Goal: Task Accomplishment & Management: Manage account settings

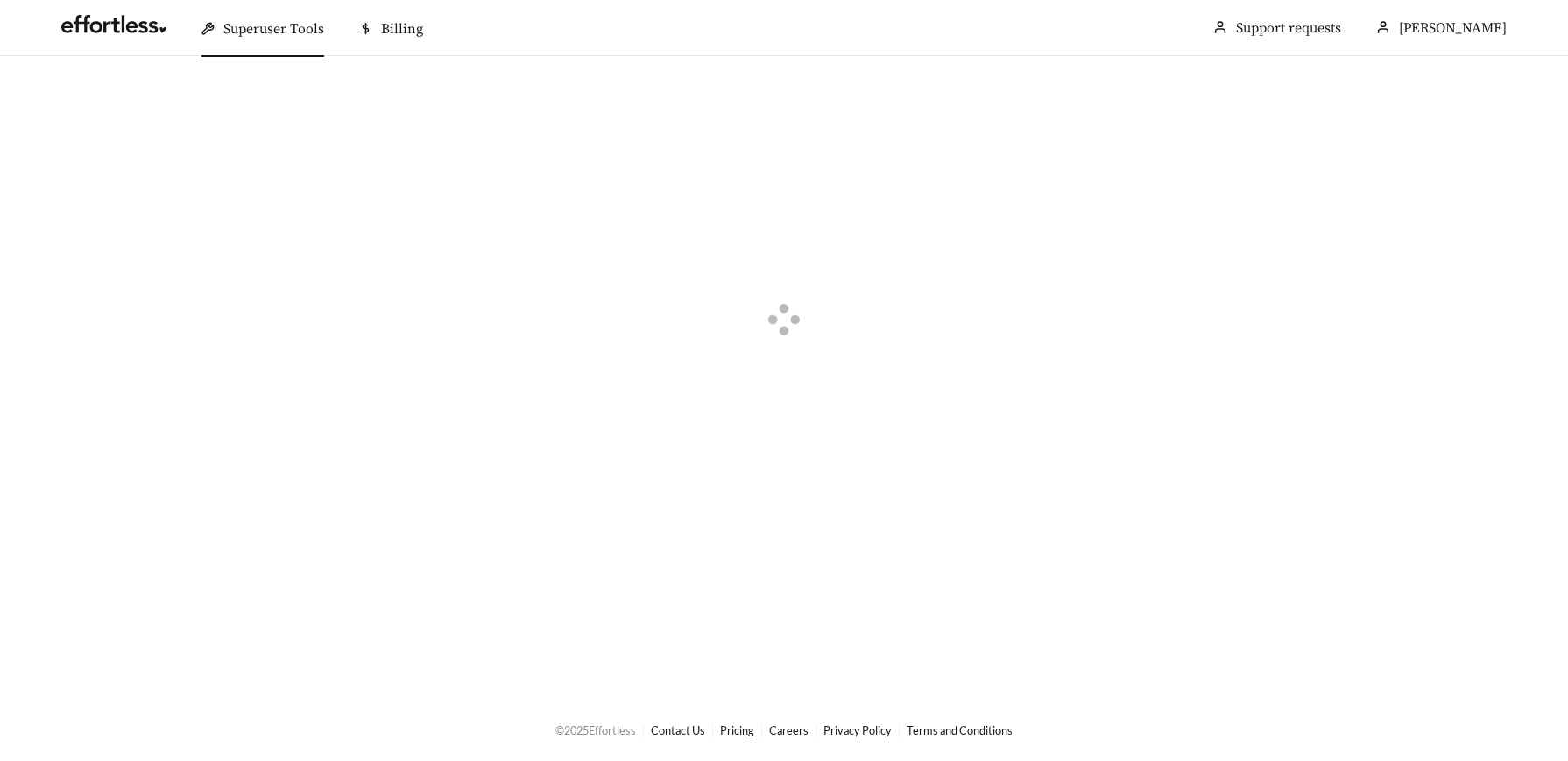
click at [297, 37] on span "Superuser Tools" at bounding box center [274, 28] width 100 height 17
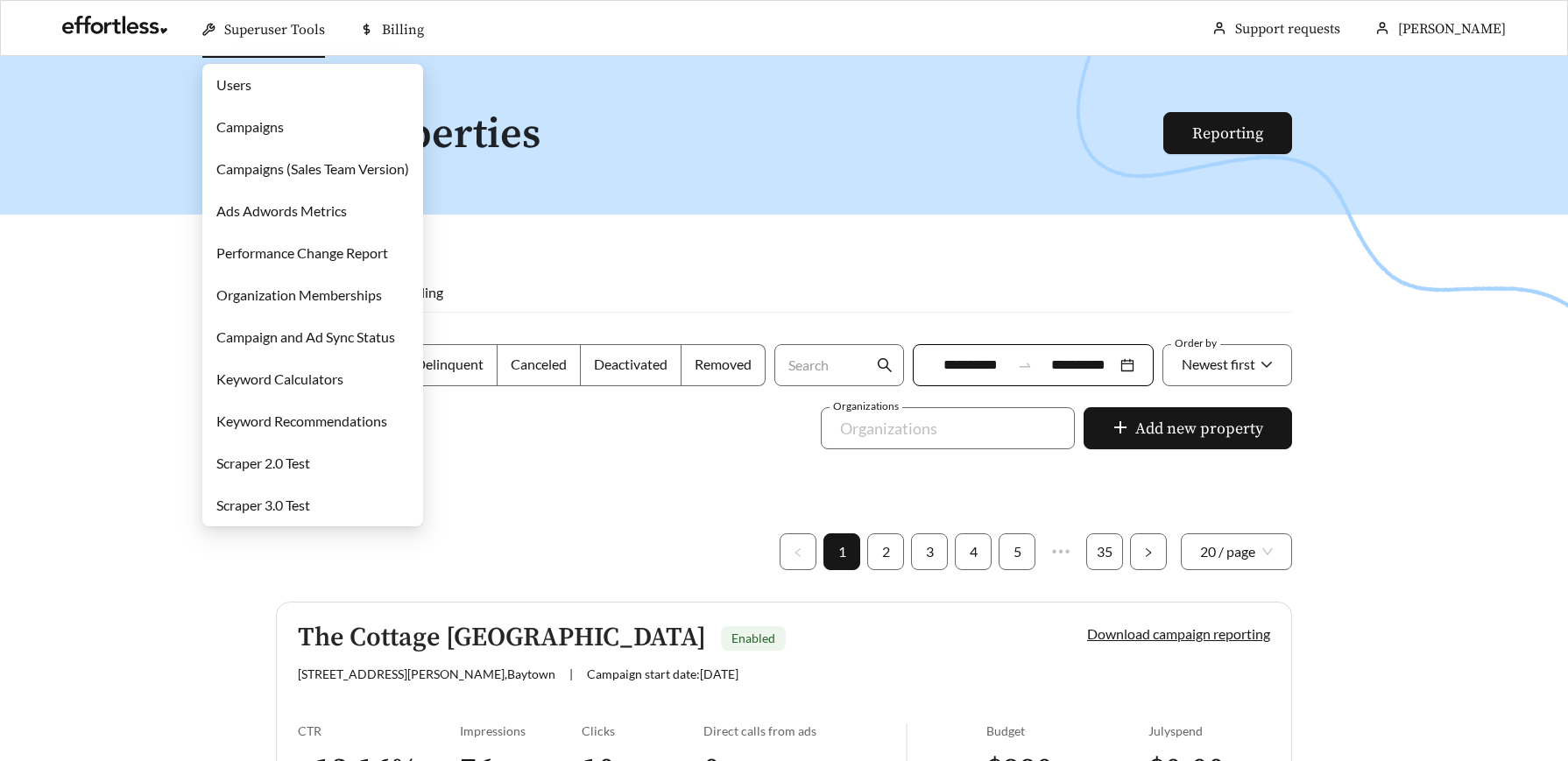
click at [276, 133] on link "Campaigns" at bounding box center [249, 127] width 67 height 17
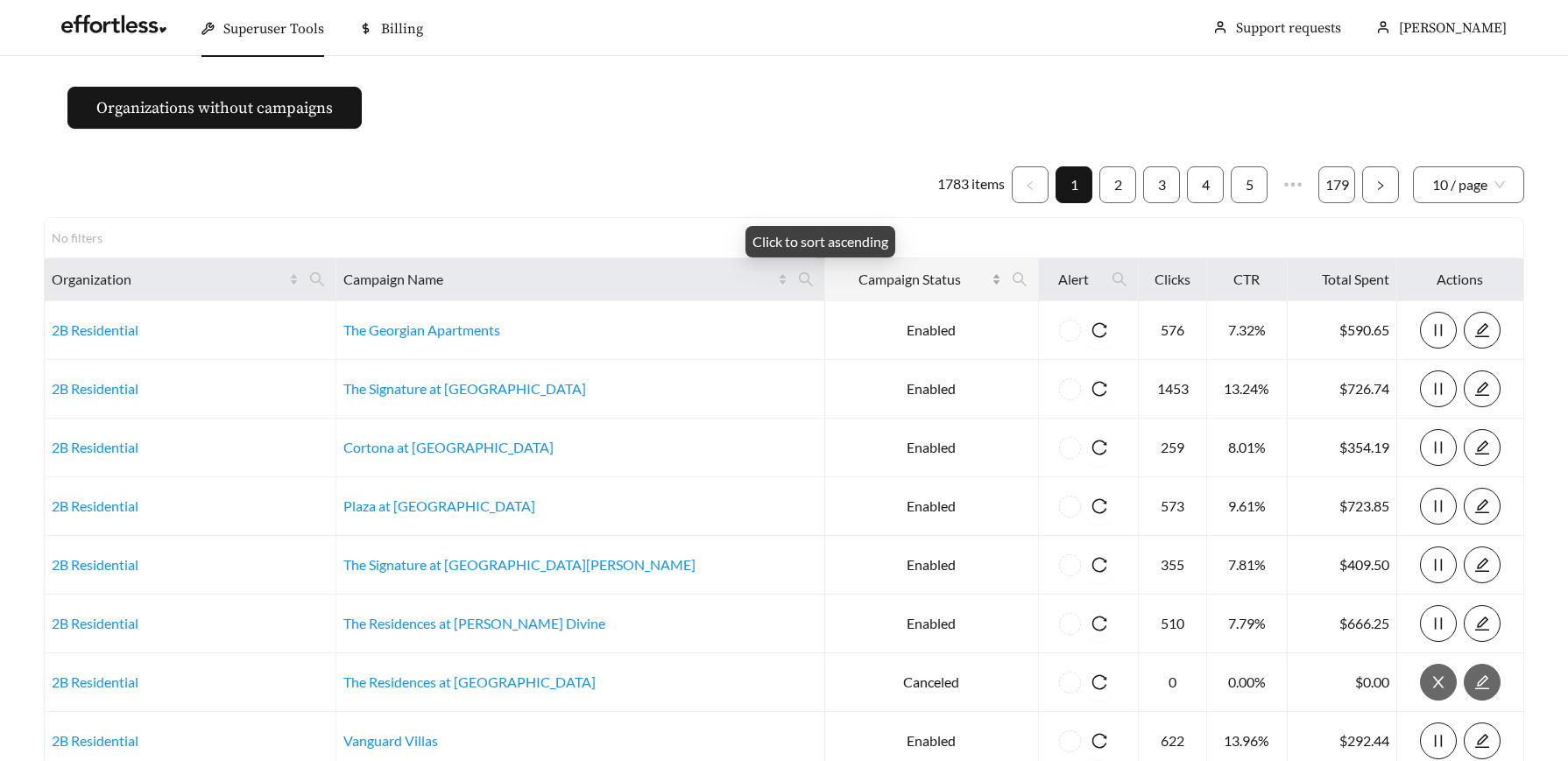
click at [911, 281] on div "Campaign Status" at bounding box center [916, 280] width 169 height 21
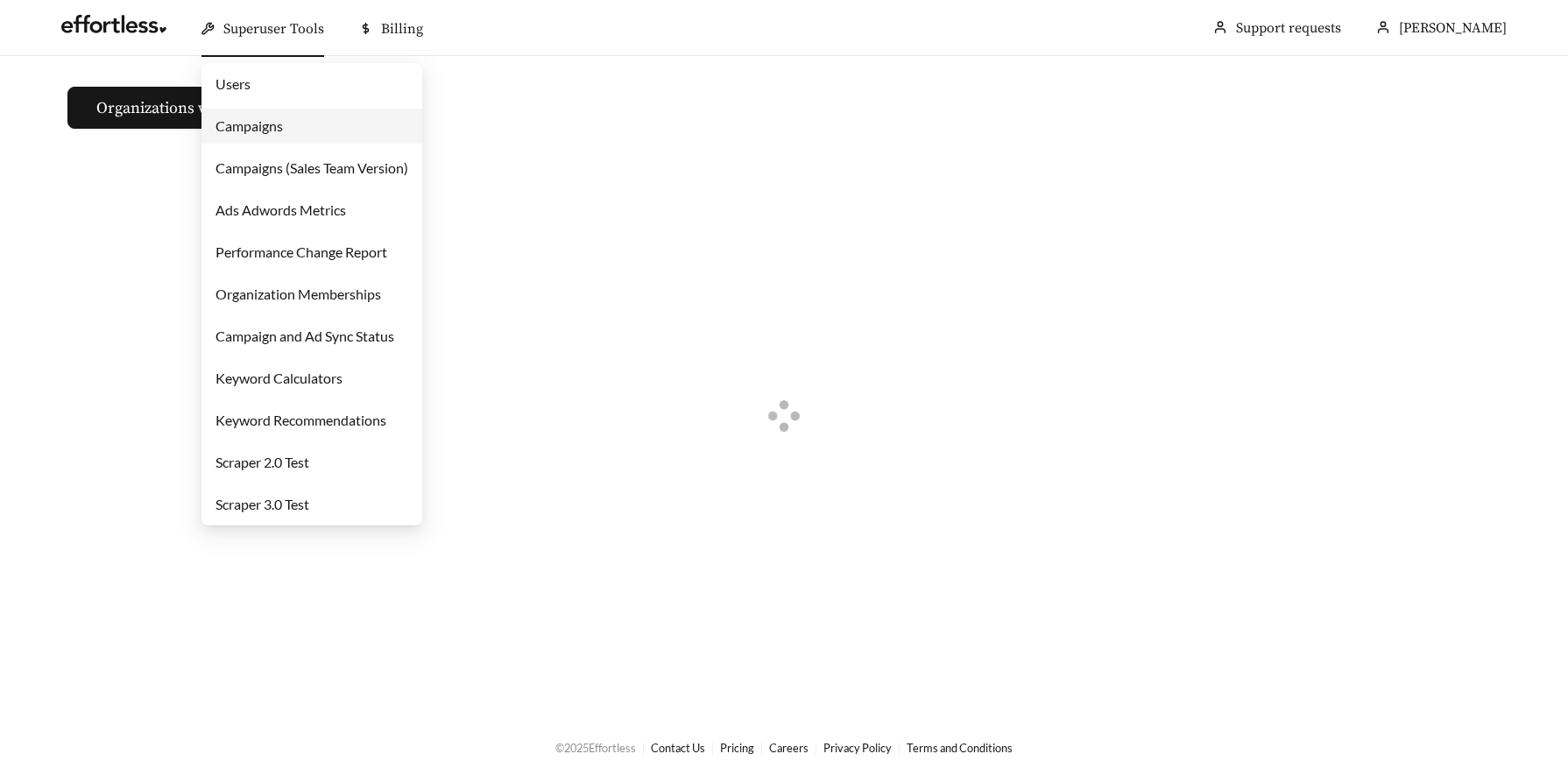
click at [297, 22] on span "Superuser Tools" at bounding box center [274, 28] width 100 height 17
click at [270, 130] on link "Campaigns" at bounding box center [248, 126] width 67 height 17
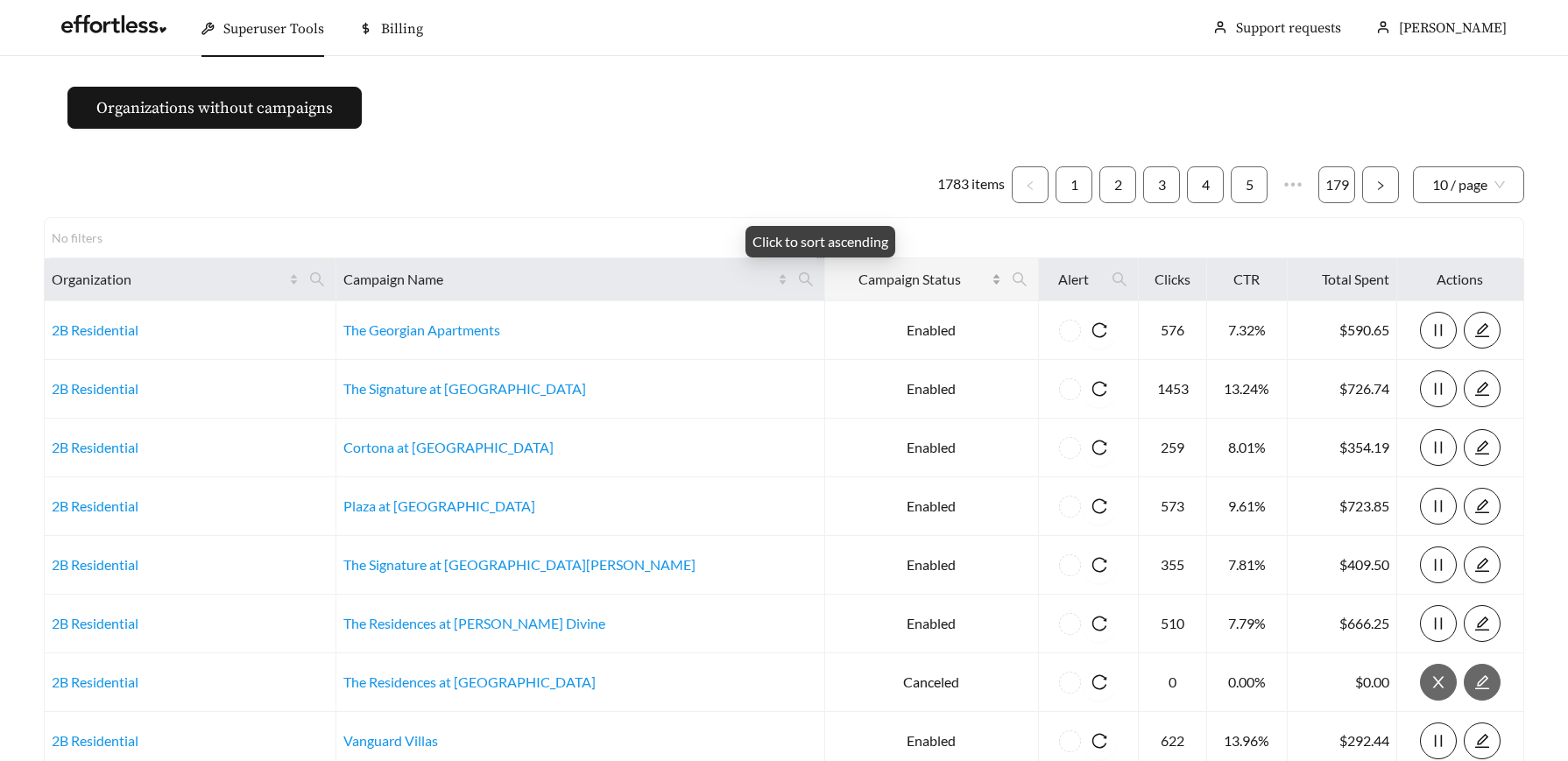
click at [852, 280] on span "Campaign Status" at bounding box center [910, 280] width 156 height 21
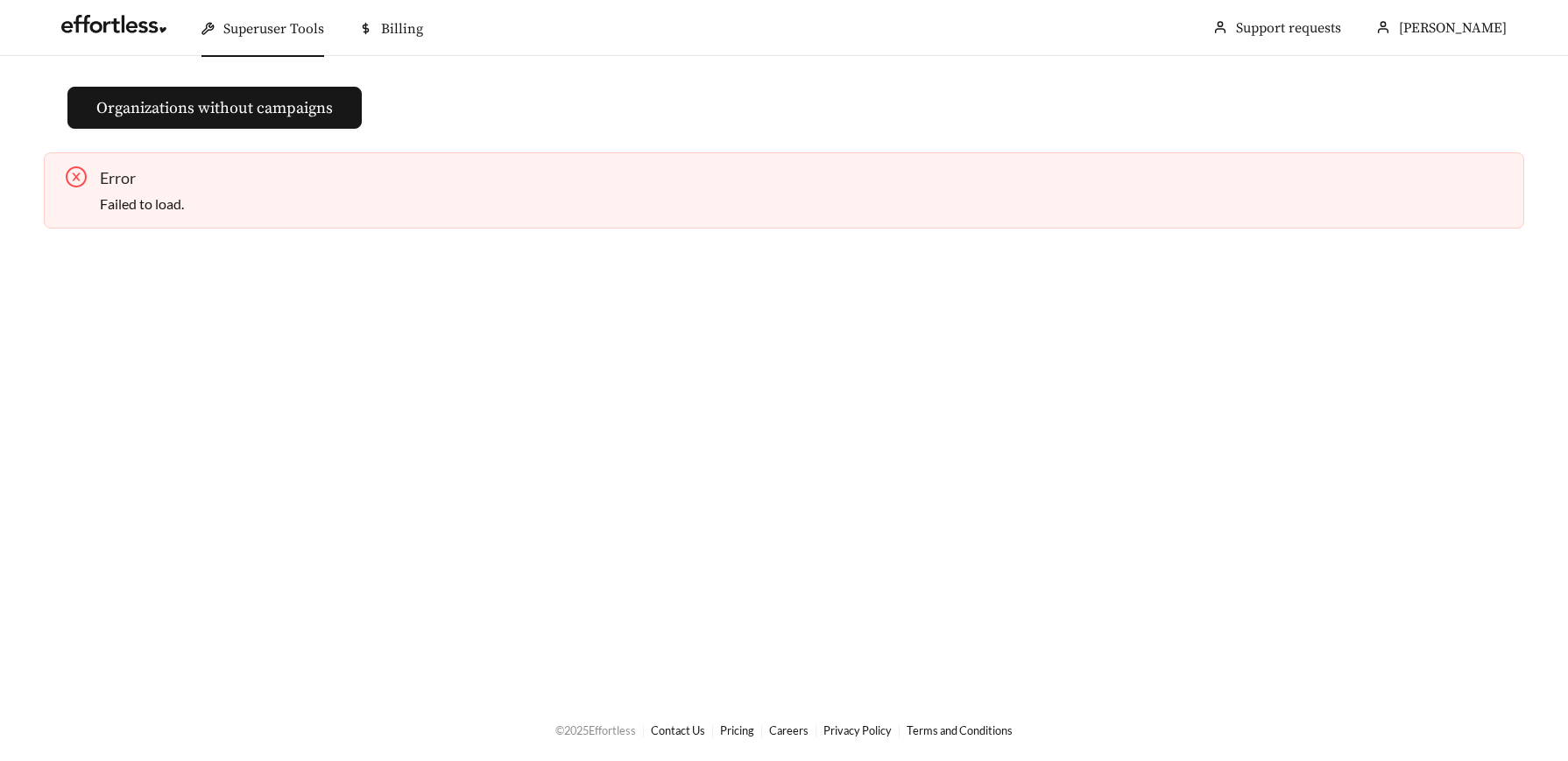
click at [280, 34] on span "Superuser Tools" at bounding box center [274, 28] width 100 height 17
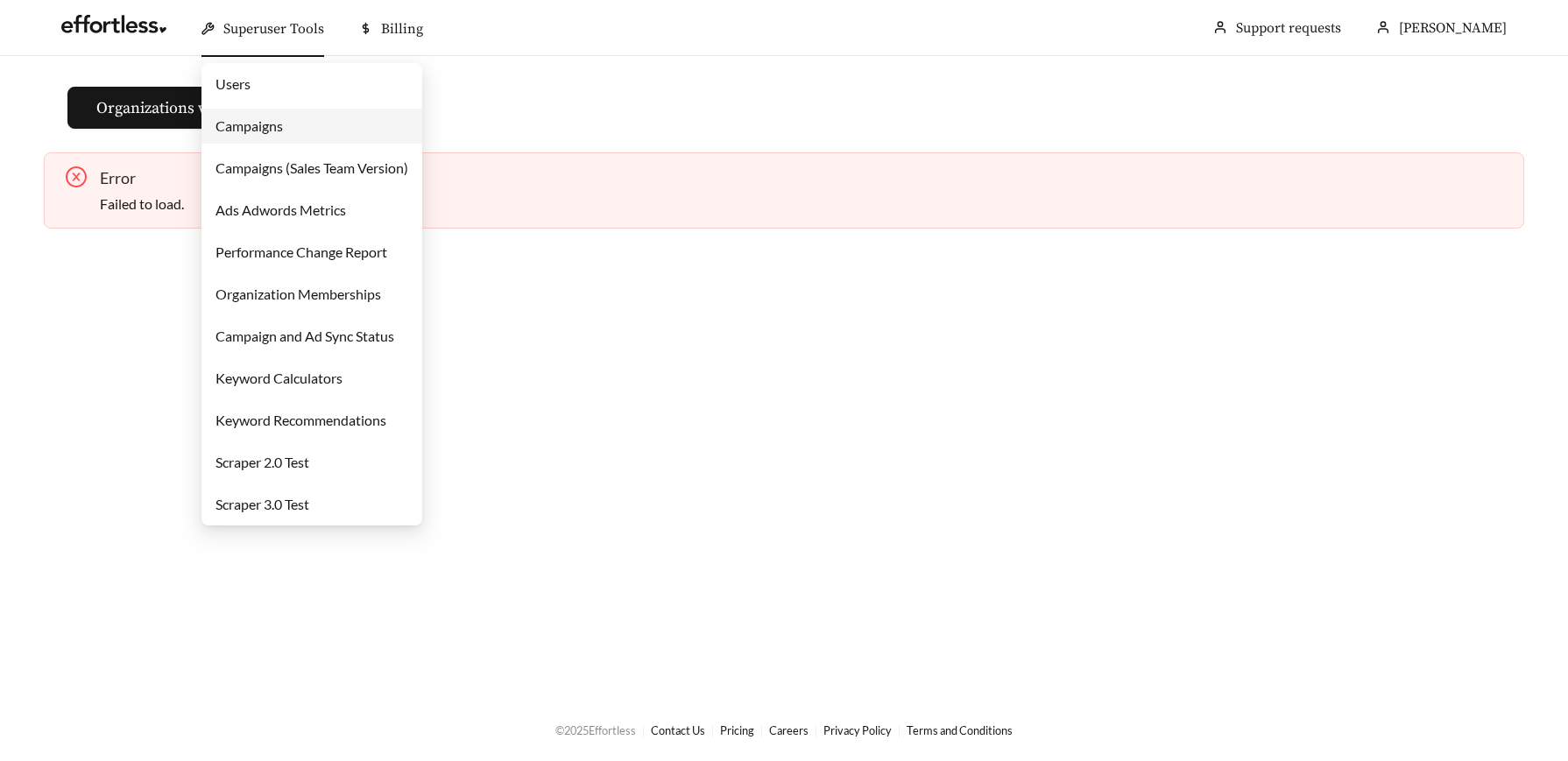
click at [270, 134] on link "Campaigns" at bounding box center [248, 126] width 67 height 17
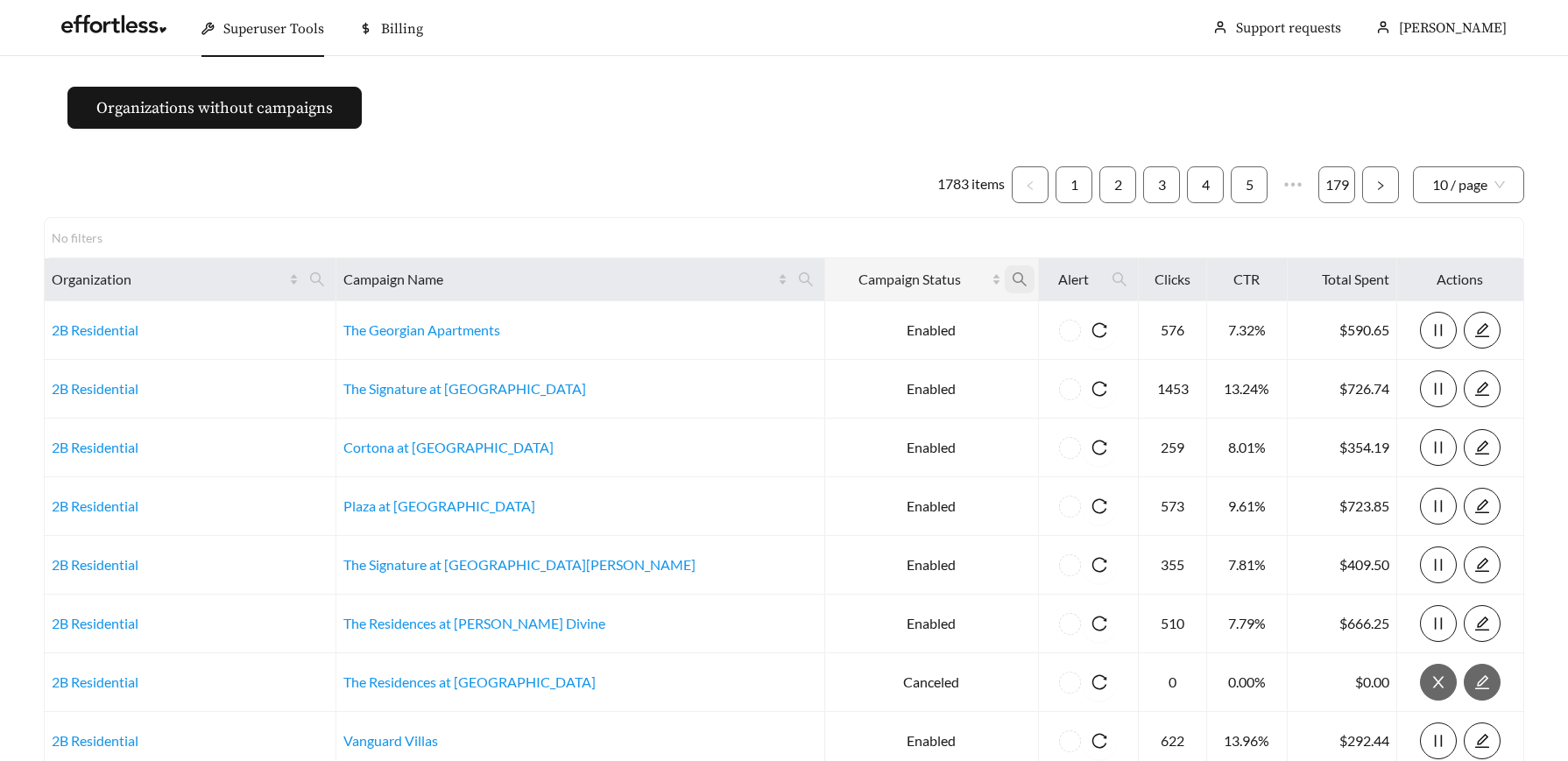
click at [1012, 281] on icon "search" at bounding box center [1019, 280] width 16 height 16
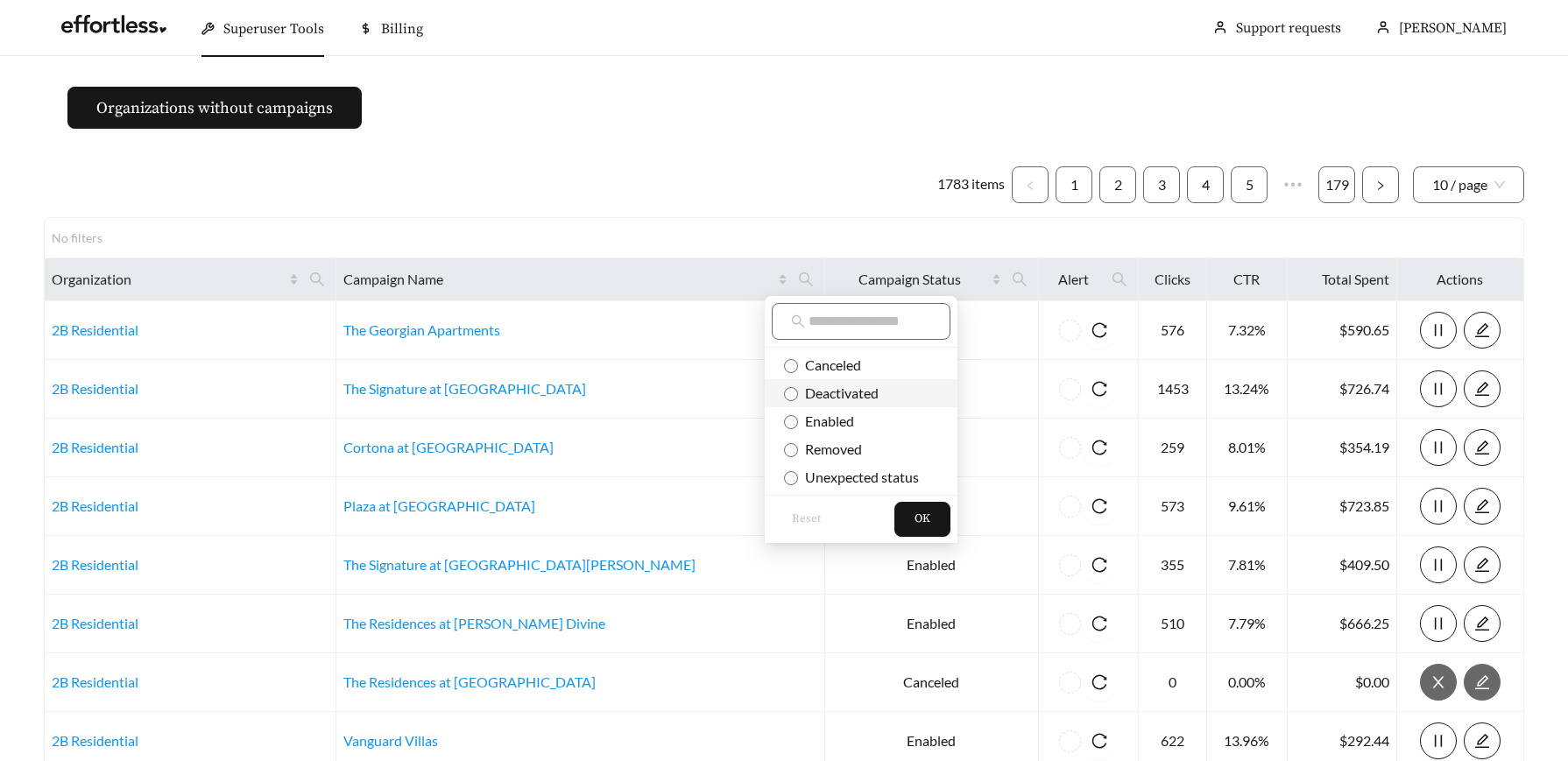
click at [851, 395] on span "Deactivated" at bounding box center [838, 393] width 81 height 17
click at [922, 522] on span "OK" at bounding box center [922, 519] width 16 height 17
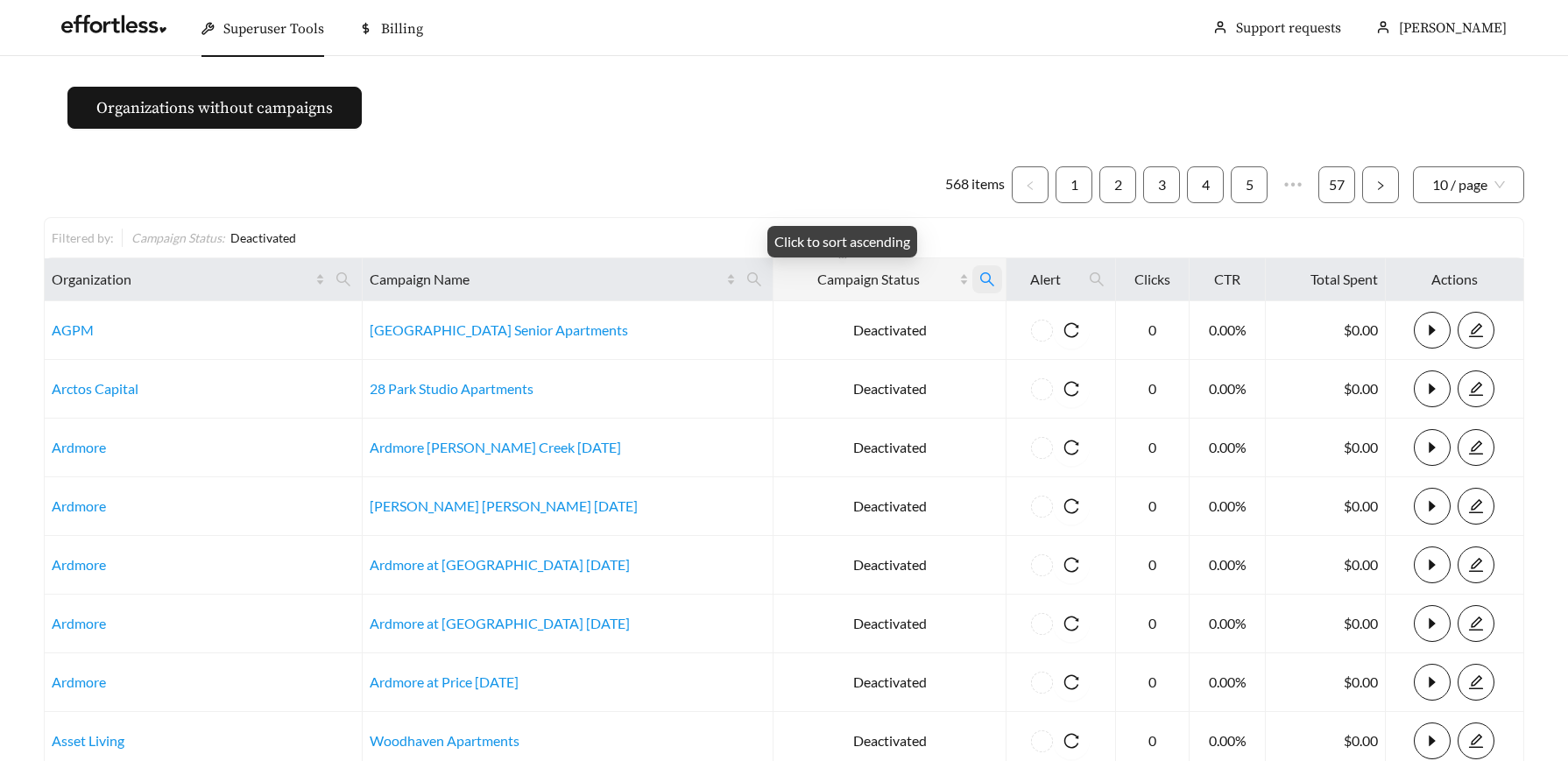
click at [972, 277] on span at bounding box center [986, 280] width 29 height 28
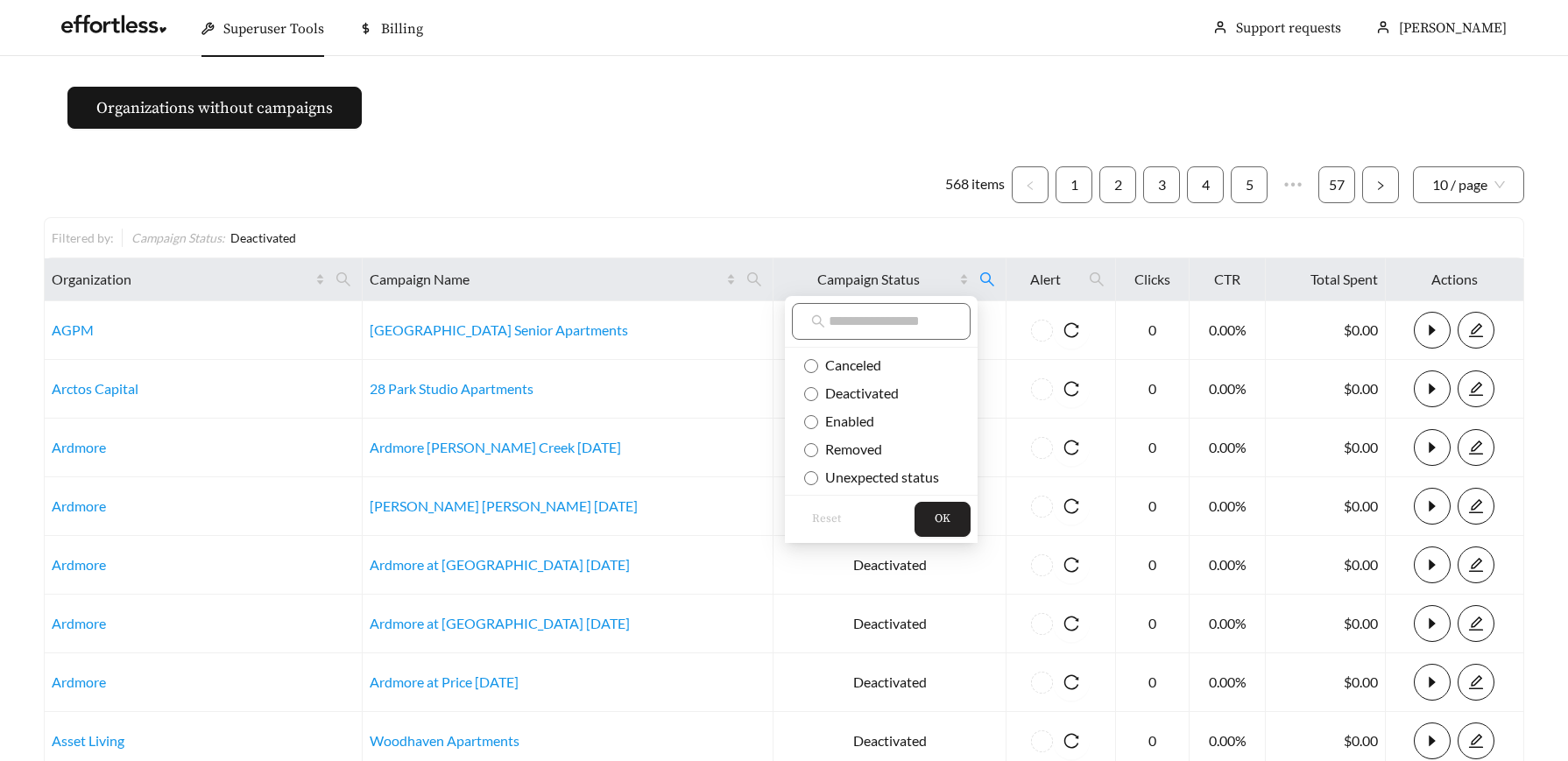
click at [940, 517] on span "OK" at bounding box center [942, 519] width 16 height 17
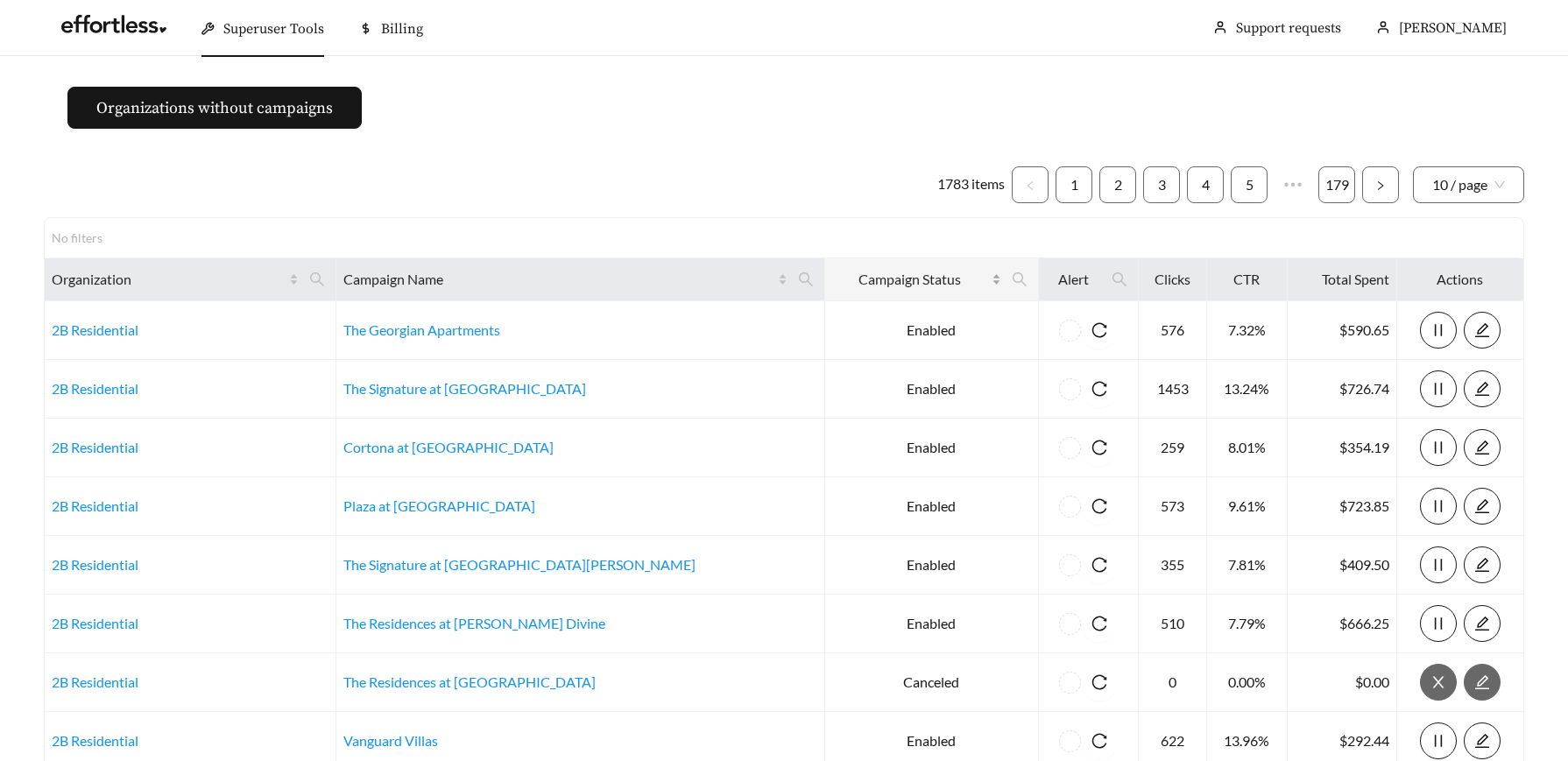
click at [862, 280] on span "Campaign Status" at bounding box center [910, 280] width 156 height 21
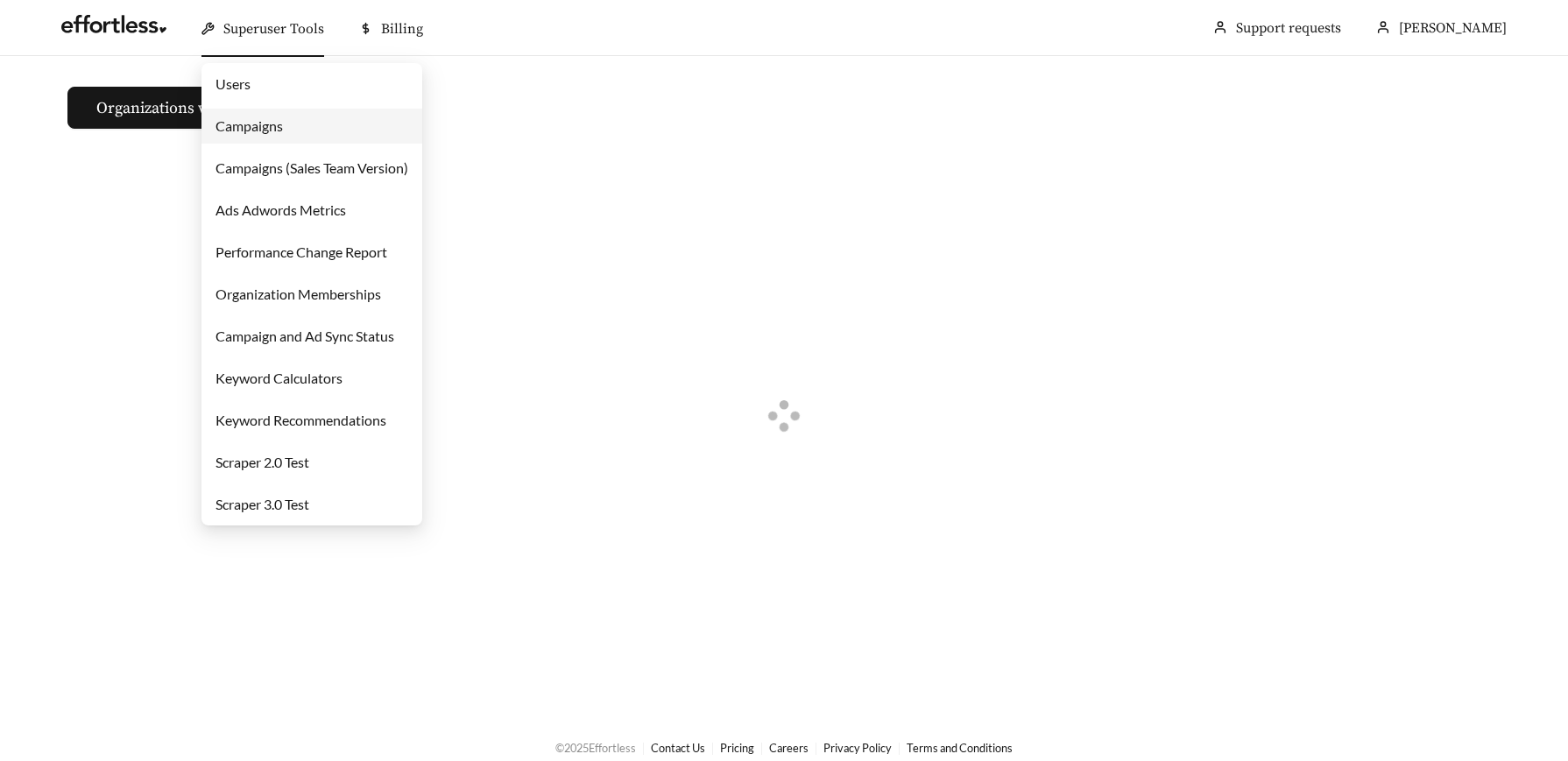
click at [285, 27] on span "Superuser Tools" at bounding box center [274, 28] width 100 height 17
click at [283, 132] on link "Campaigns" at bounding box center [248, 126] width 67 height 17
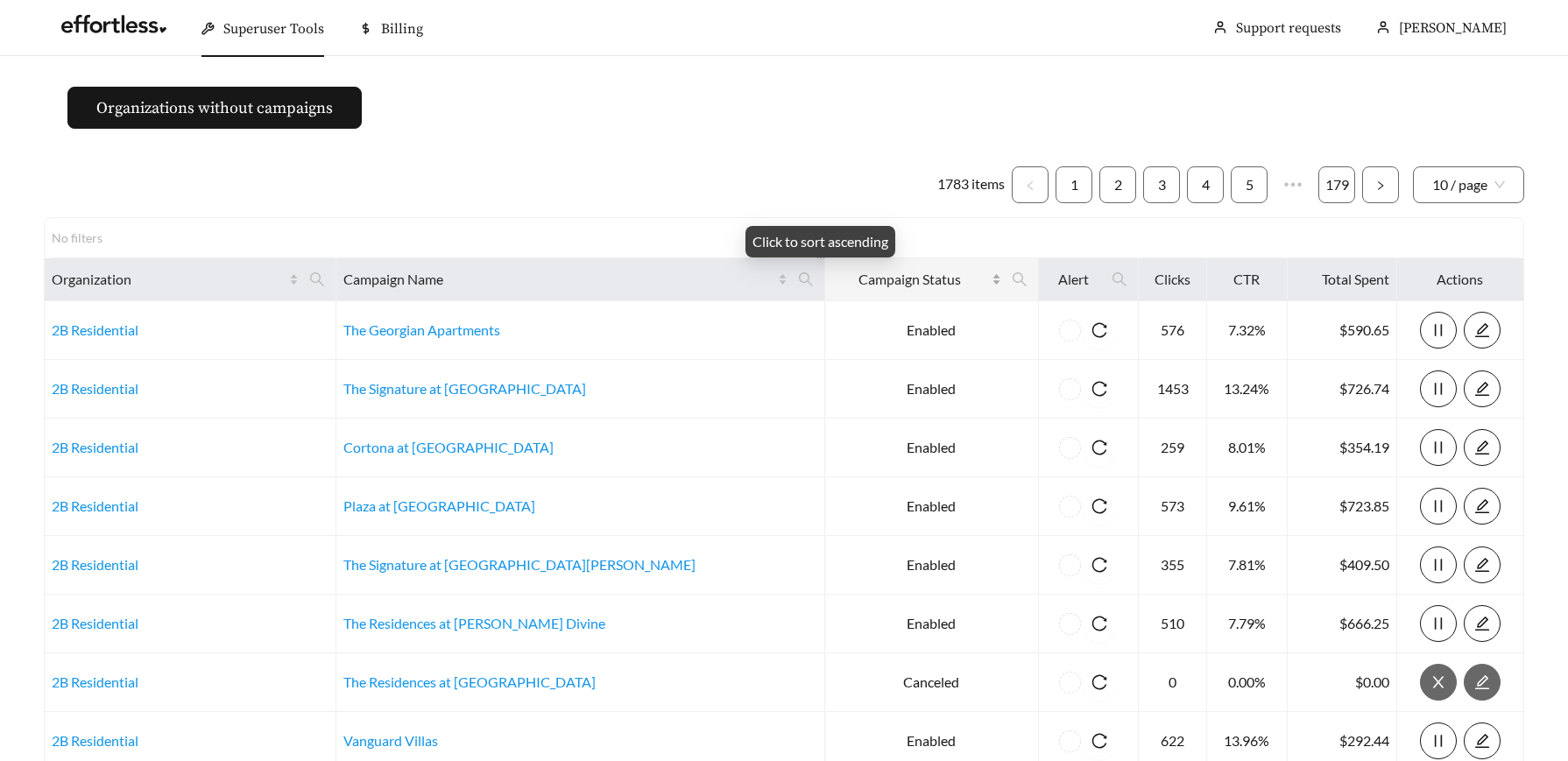
click at [909, 278] on span "Campaign Status" at bounding box center [910, 280] width 156 height 21
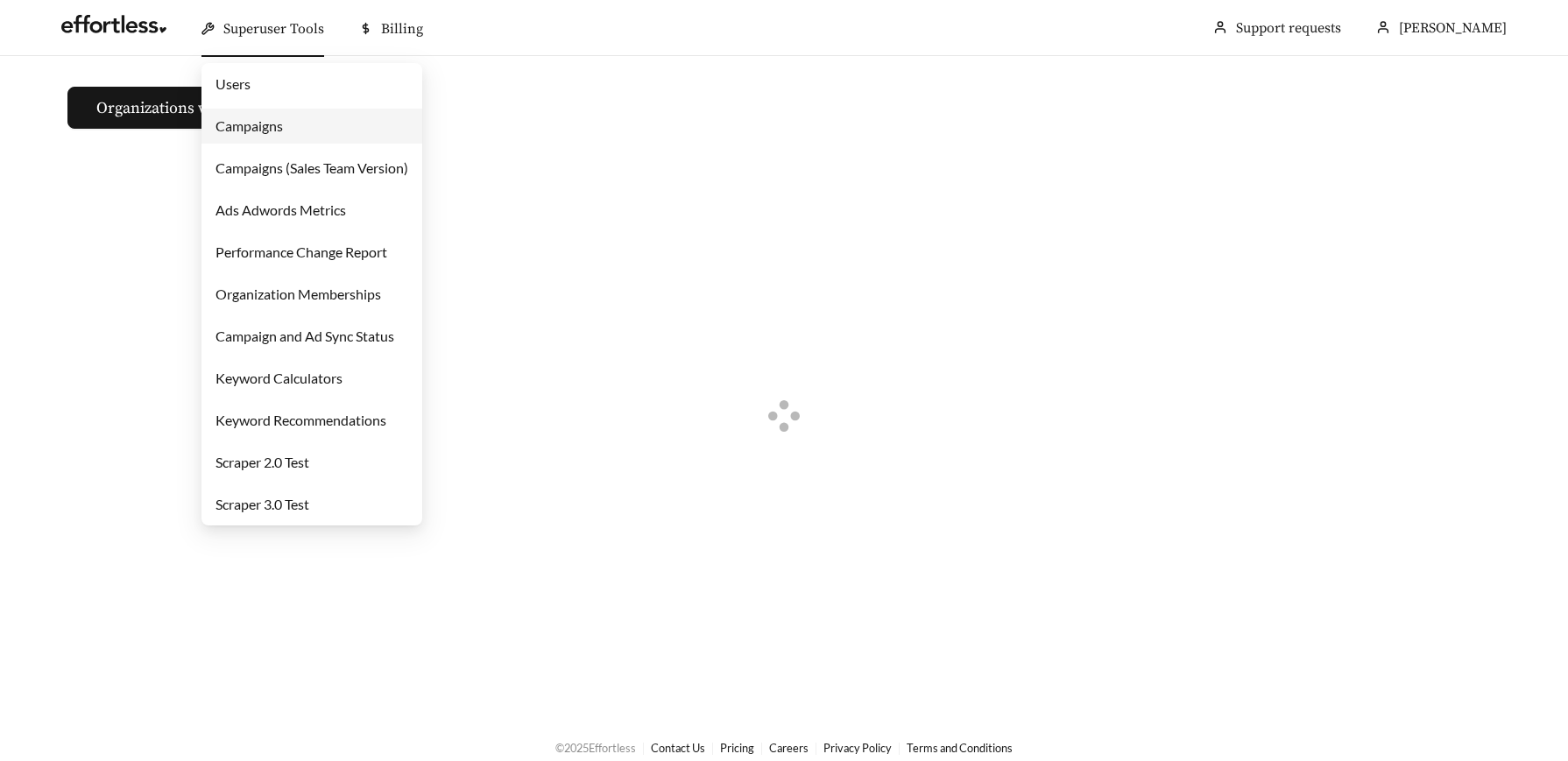
click at [276, 20] on span "Superuser Tools" at bounding box center [274, 28] width 100 height 17
click at [279, 127] on link "Campaigns" at bounding box center [248, 126] width 67 height 17
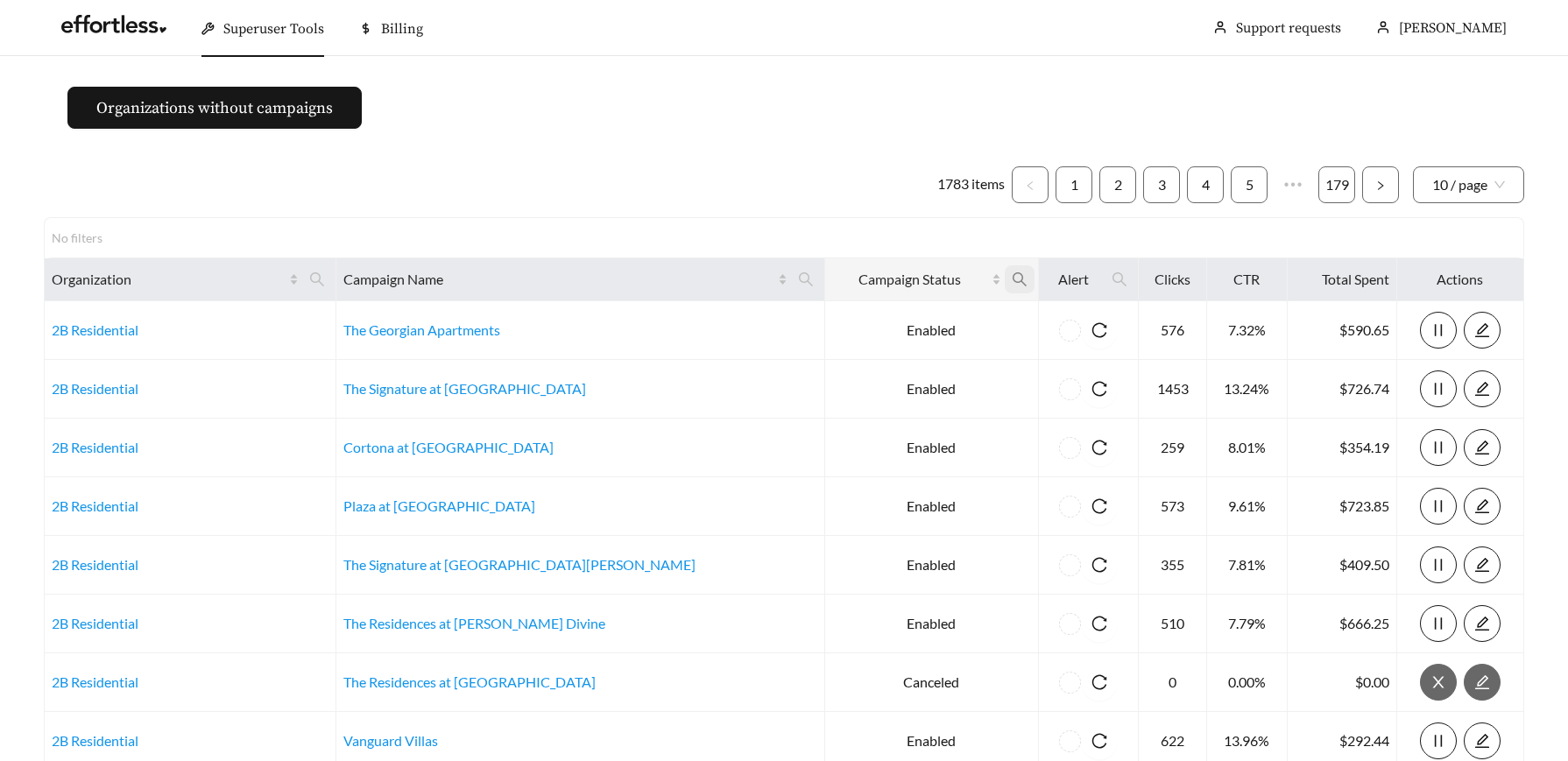
click at [1012, 277] on icon "search" at bounding box center [1019, 280] width 16 height 16
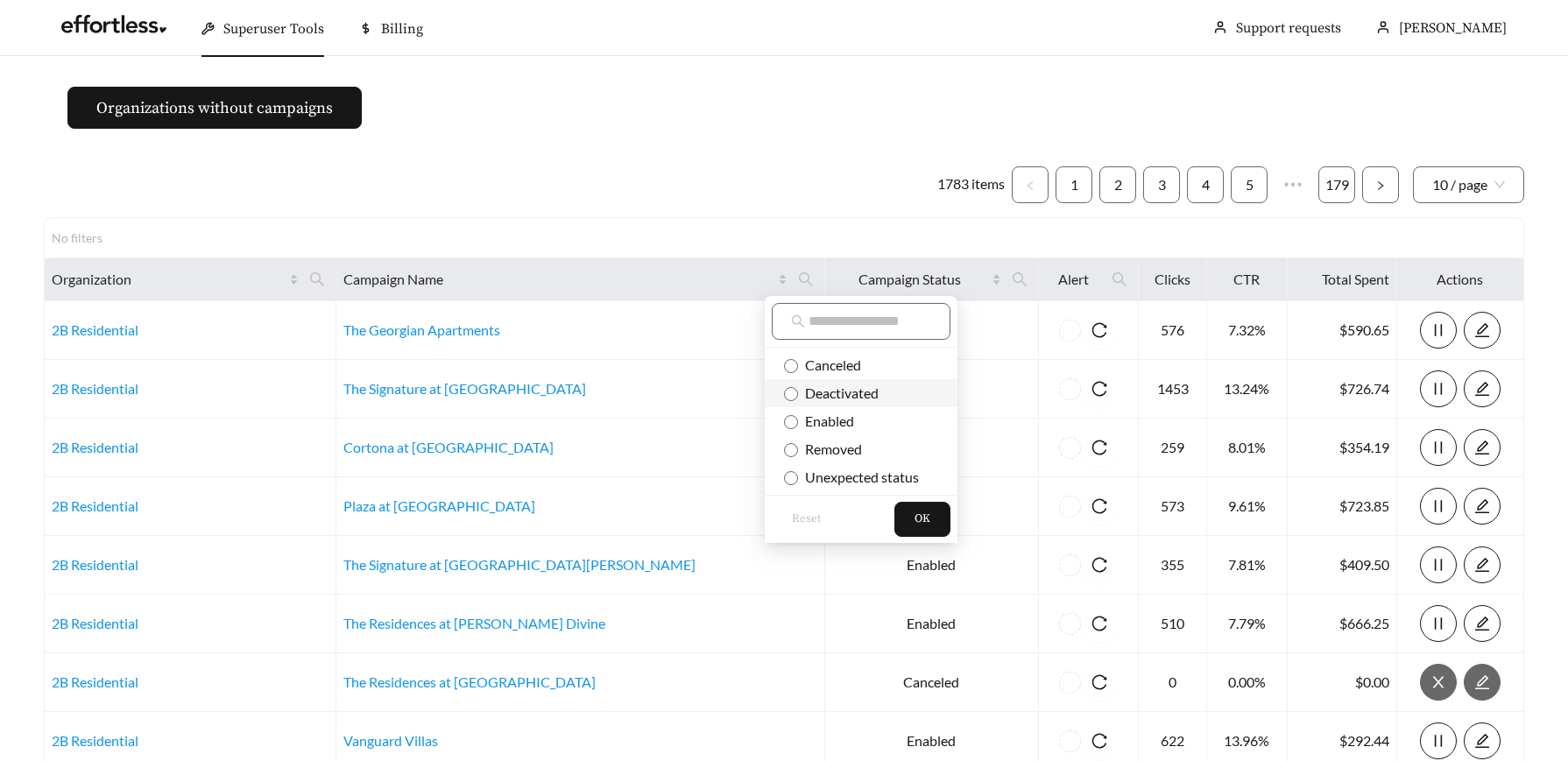
click at [862, 398] on span "Deactivated" at bounding box center [838, 393] width 81 height 17
click at [918, 517] on span "OK" at bounding box center [922, 519] width 16 height 17
